Goal: Transaction & Acquisition: Purchase product/service

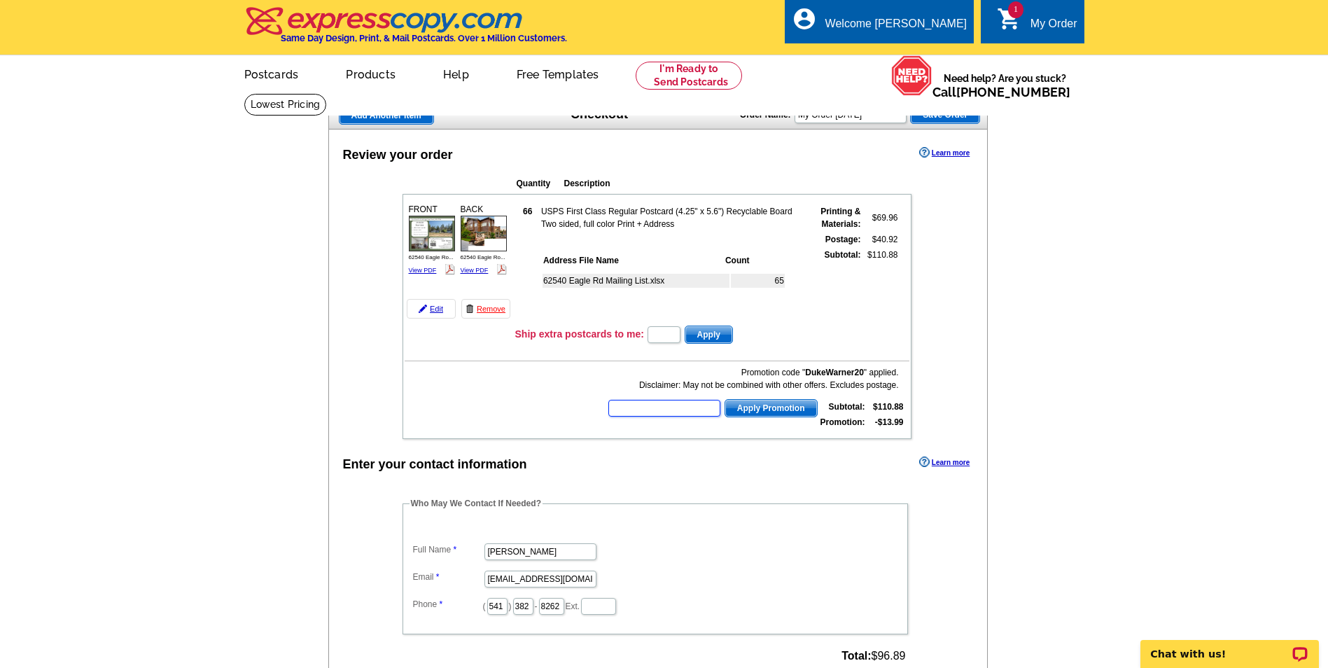
click at [647, 410] on input "text" at bounding box center [664, 408] width 112 height 17
type input "HURRY40"
click at [777, 403] on span "Apply Promotion" at bounding box center [771, 408] width 92 height 17
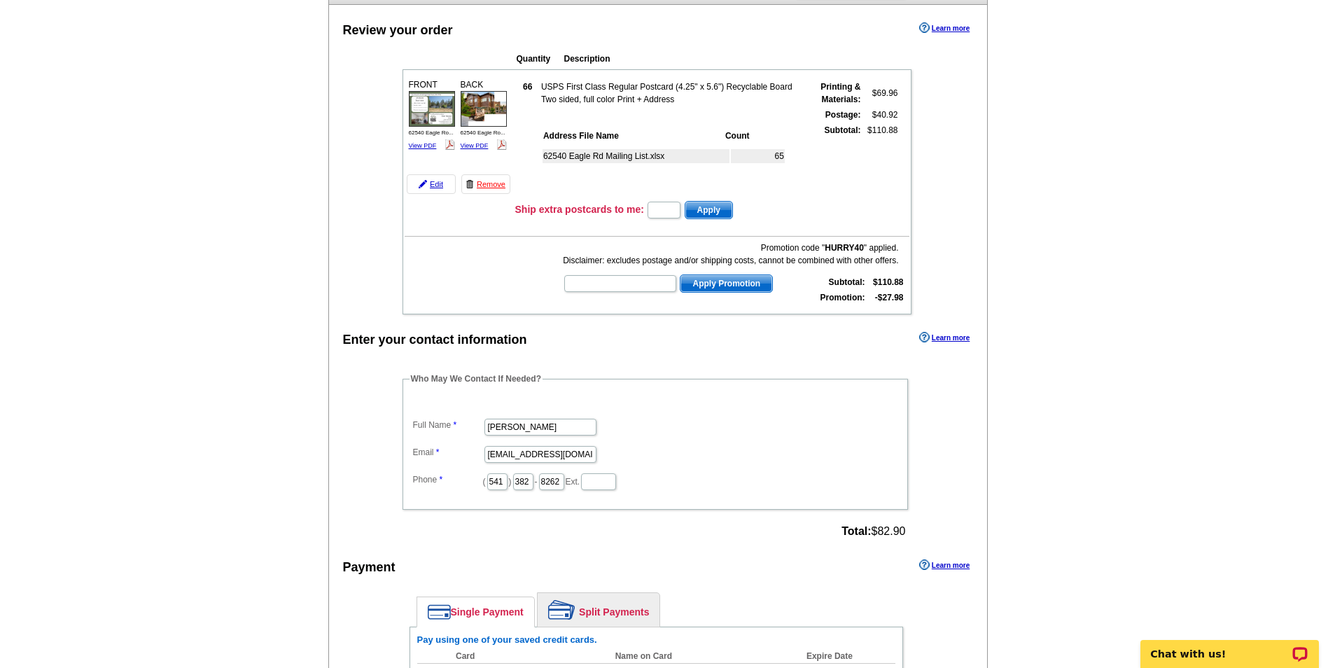
scroll to position [350, 0]
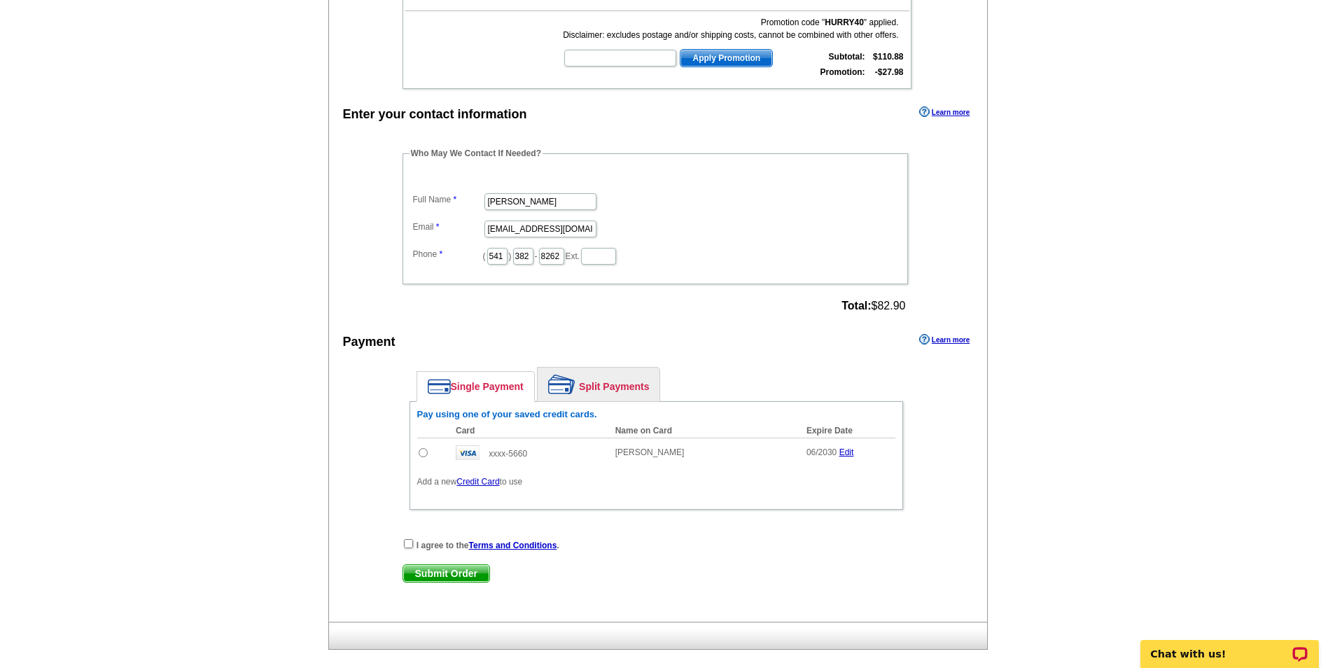
click at [425, 453] on input "radio" at bounding box center [423, 452] width 9 height 9
radio input "true"
click at [404, 545] on input "checkbox" at bounding box center [408, 543] width 9 height 9
checkbox input "true"
click at [471, 581] on span "Submit Order" at bounding box center [446, 573] width 86 height 17
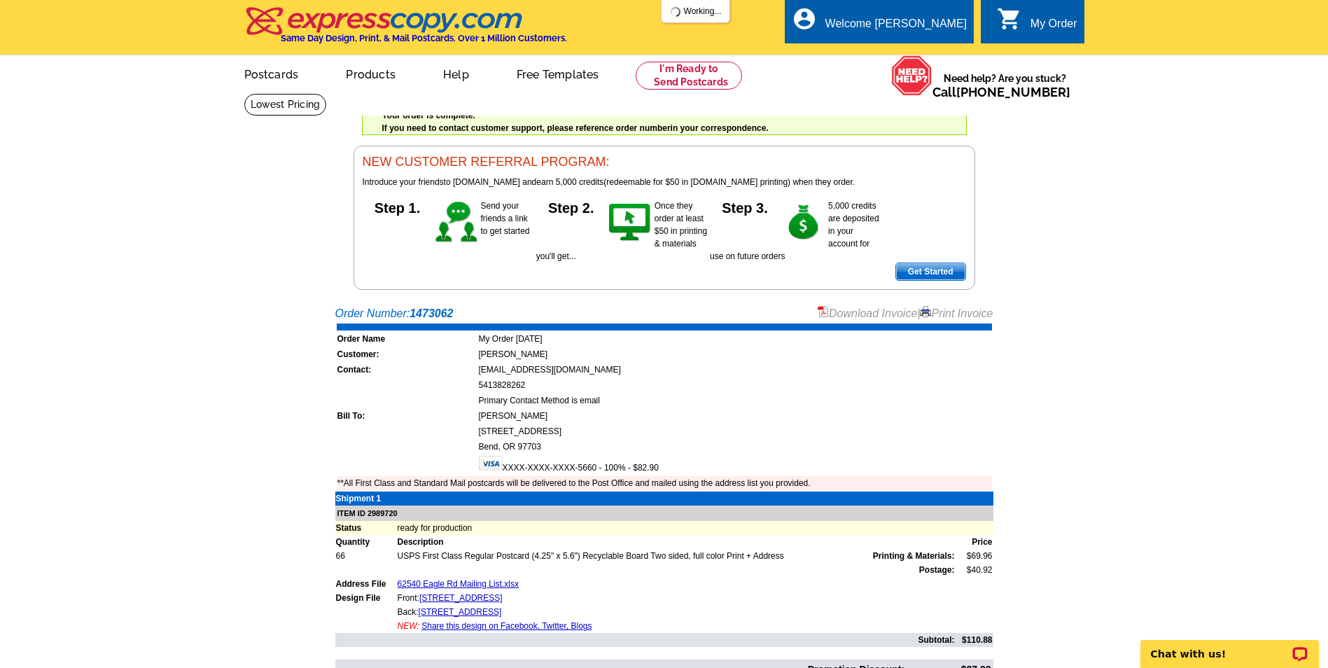
click at [950, 317] on link "Print Invoice" at bounding box center [956, 313] width 73 height 12
